Goal: Task Accomplishment & Management: Complete application form

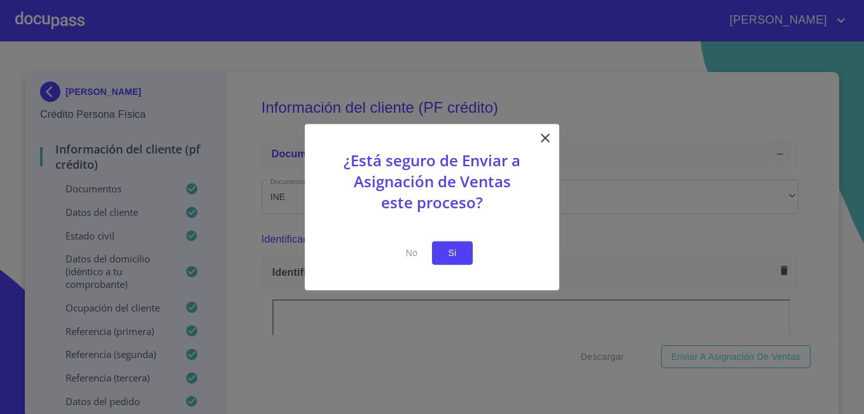
drag, startPoint x: 0, startPoint y: 0, endPoint x: 450, endPoint y: 260, distance: 519.9
click at [450, 260] on span "Si" at bounding box center [452, 253] width 20 height 16
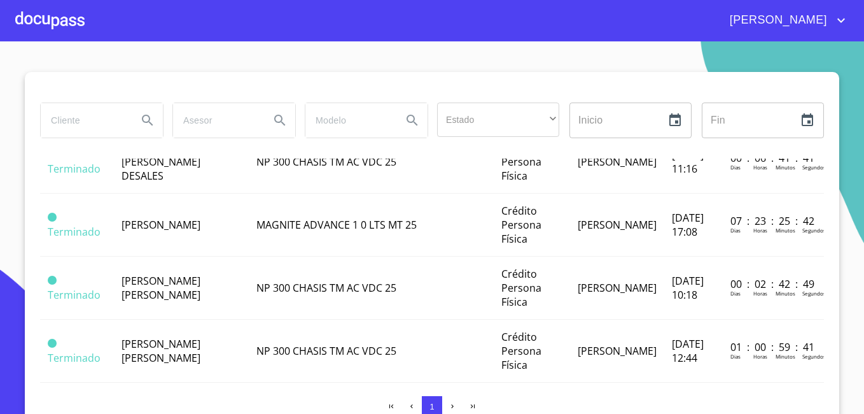
scroll to position [236, 0]
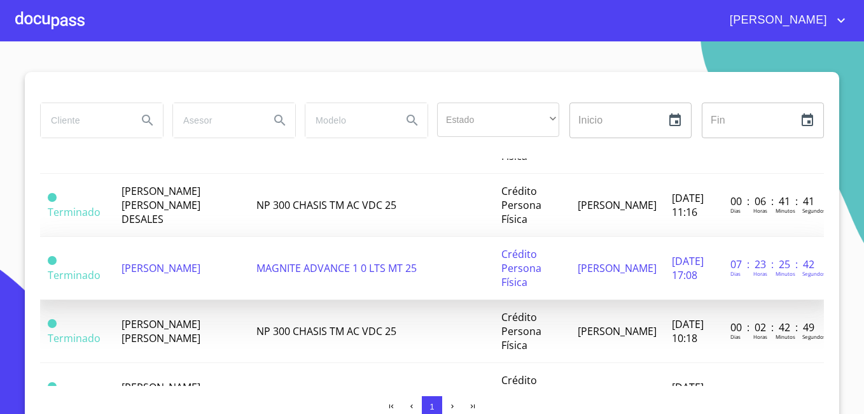
click at [161, 251] on td "[PERSON_NAME]" at bounding box center [181, 268] width 135 height 63
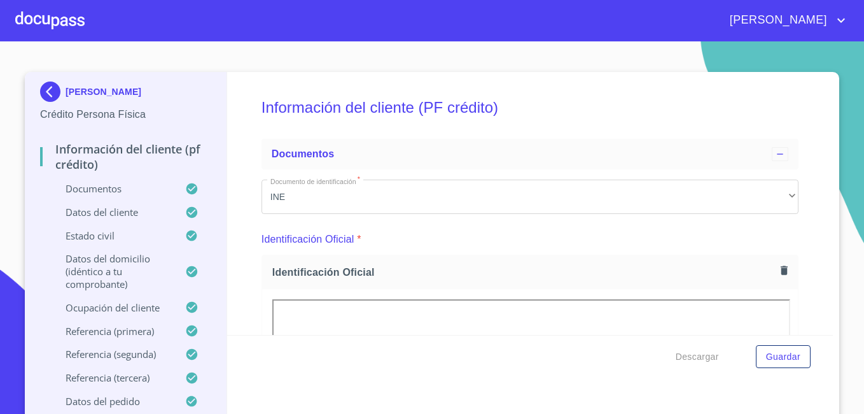
scroll to position [10, 0]
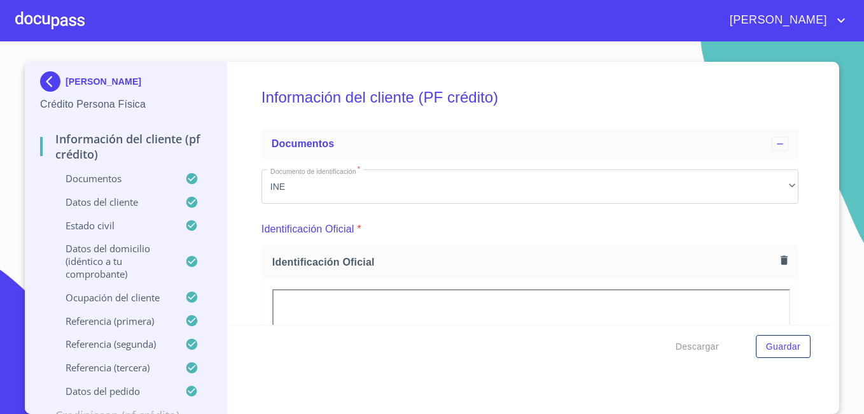
click at [162, 31] on div "[PERSON_NAME]" at bounding box center [432, 20] width 864 height 41
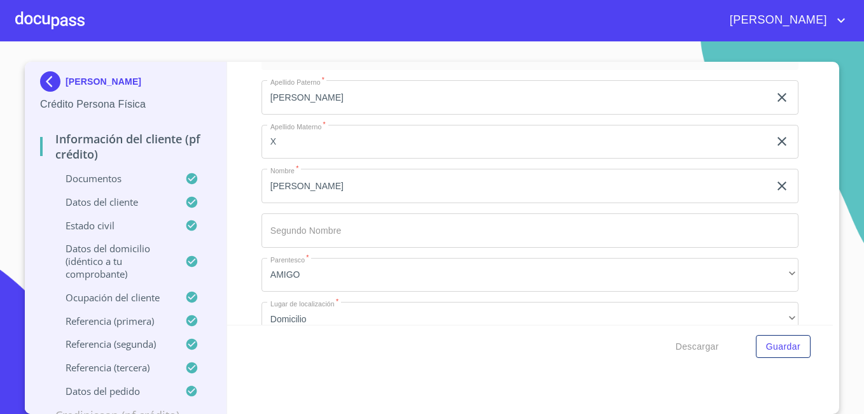
scroll to position [7385, 0]
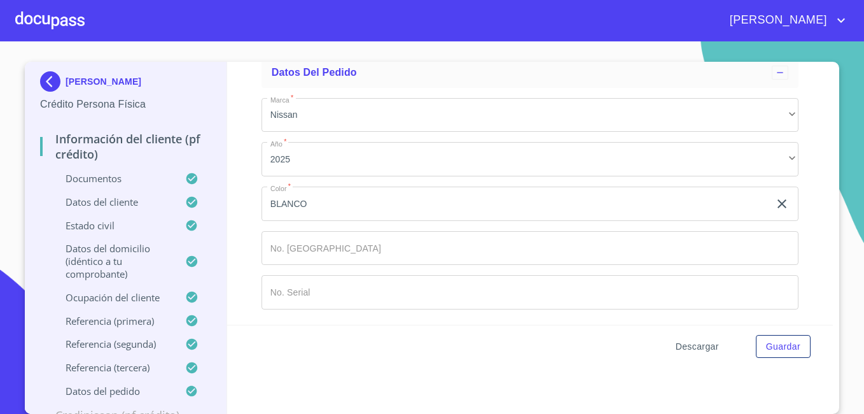
click at [695, 340] on span "Descargar" at bounding box center [697, 347] width 43 height 16
